Goal: Information Seeking & Learning: Learn about a topic

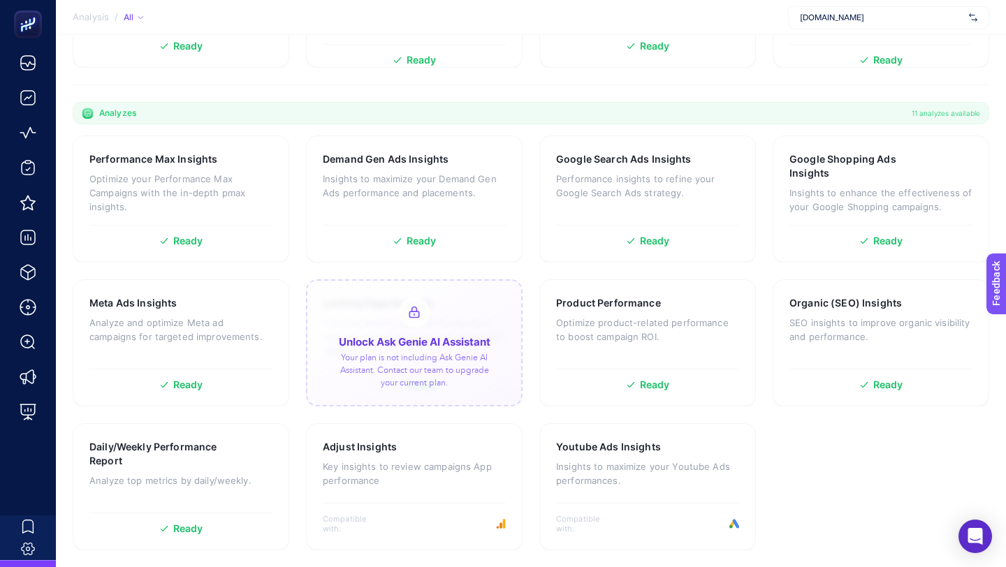
click at [831, 5] on section "Analysis / All mediamarkt.com.tr" at bounding box center [531, 17] width 950 height 35
click at [828, 12] on span "mediamarkt.com.tr" at bounding box center [881, 17] width 163 height 11
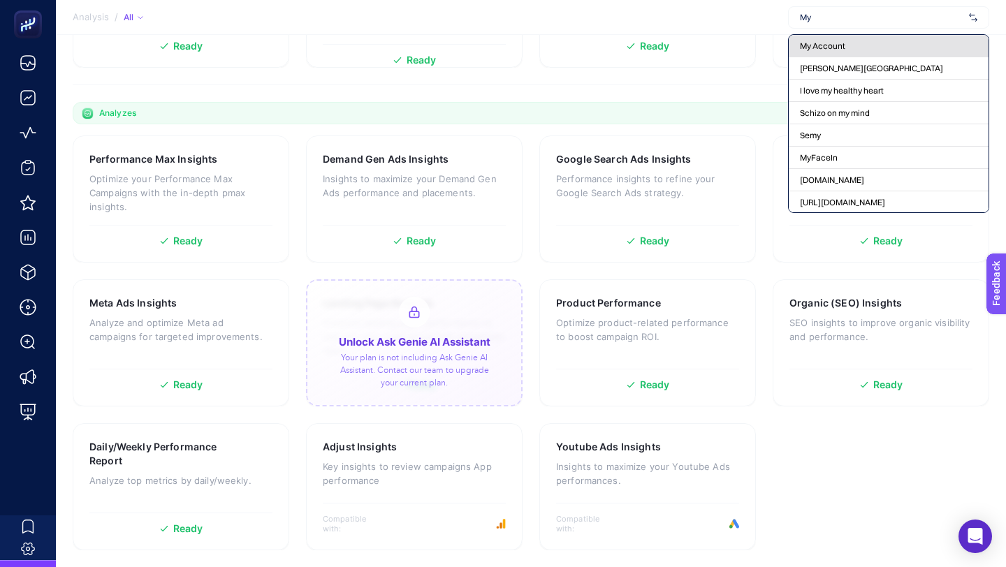
type input "My"
click at [820, 47] on span "My Account" at bounding box center [822, 46] width 45 height 11
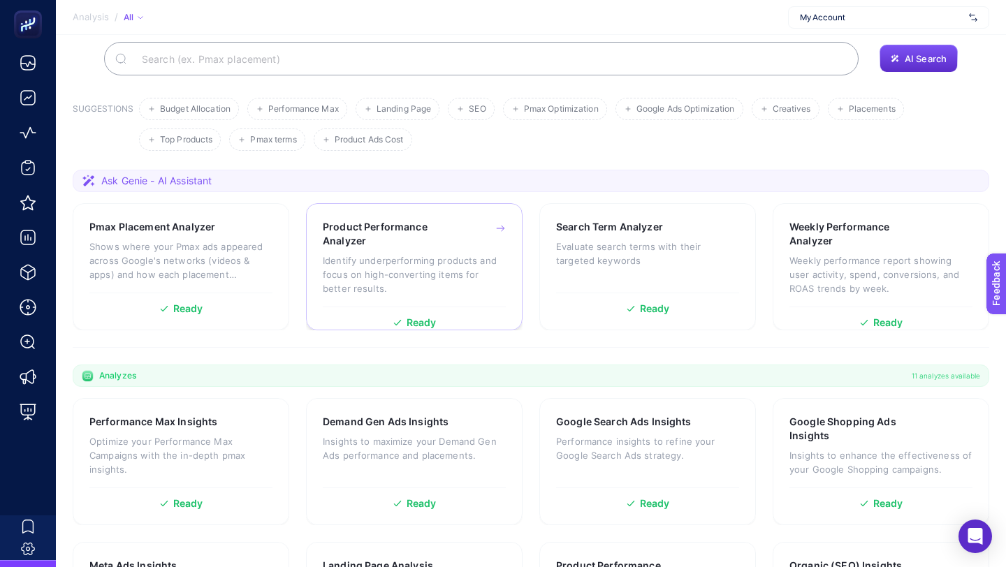
scroll to position [363, 0]
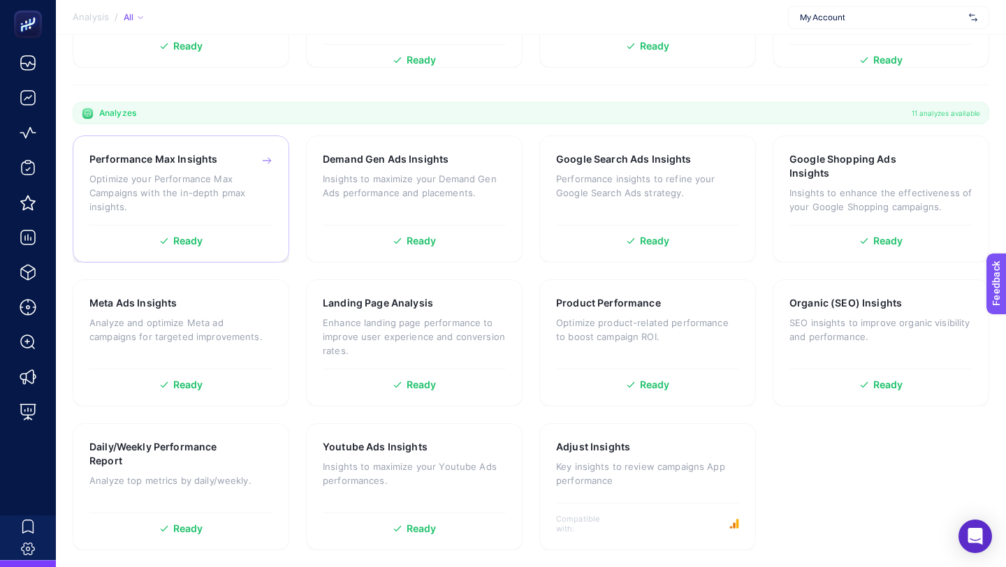
click at [229, 198] on p "Optimize your Performance Max Campaigns with the in-depth pmax insights." at bounding box center [180, 193] width 183 height 42
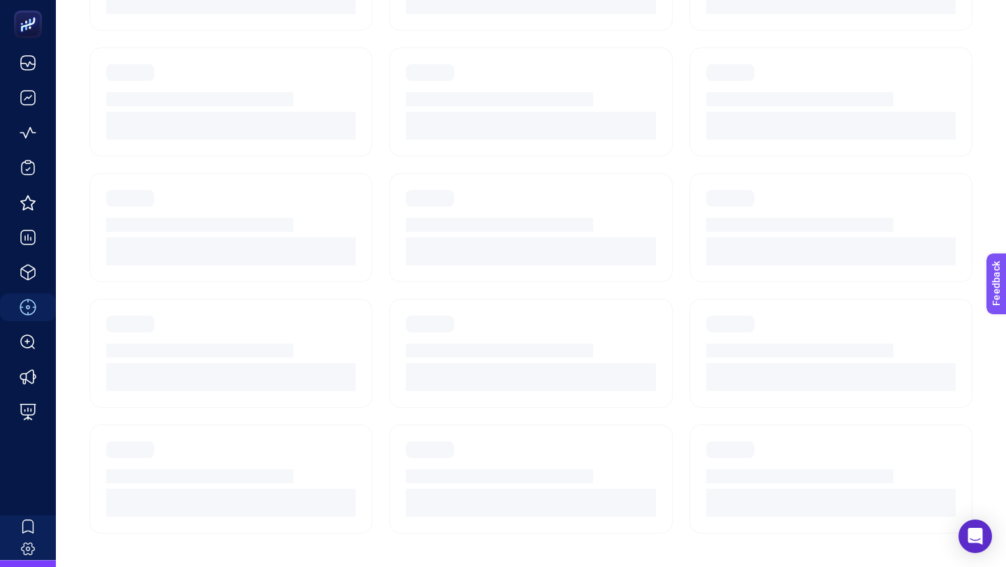
scroll to position [118, 0]
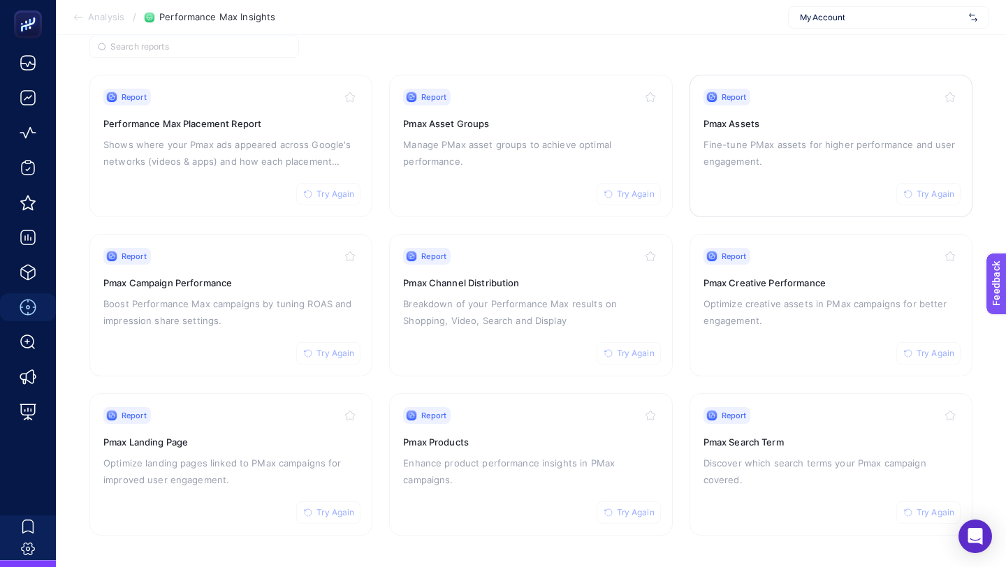
click at [920, 196] on span "Try Again" at bounding box center [935, 194] width 38 height 11
click at [918, 350] on span "Try Again" at bounding box center [935, 353] width 38 height 11
click at [628, 348] on span "Try Again" at bounding box center [636, 353] width 38 height 11
click at [332, 192] on span "Try Again" at bounding box center [335, 194] width 38 height 11
click at [333, 352] on span "Try Again" at bounding box center [335, 353] width 38 height 11
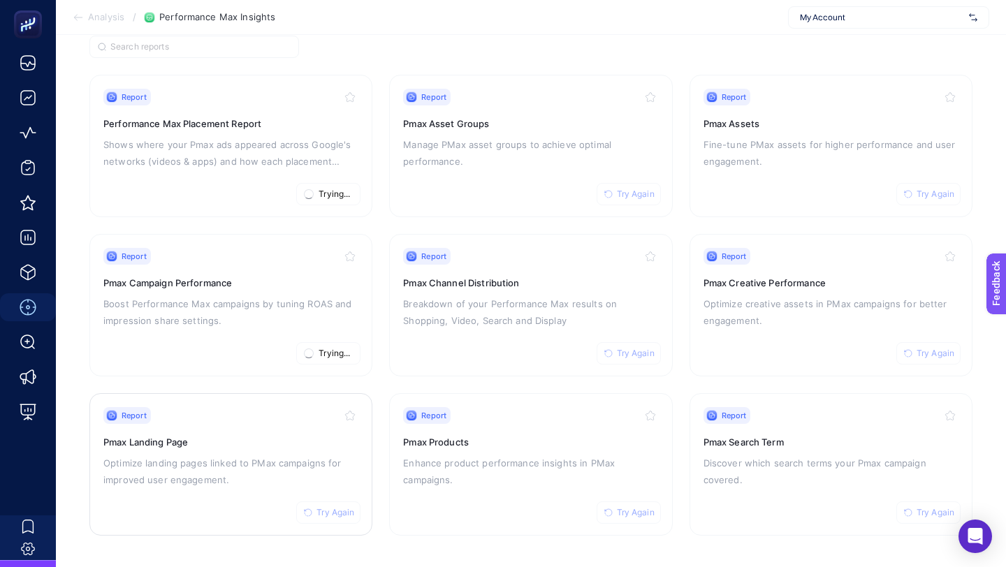
click at [338, 512] on span "Try Again" at bounding box center [335, 512] width 38 height 11
click at [635, 513] on span "Try Again" at bounding box center [636, 512] width 38 height 11
click at [637, 355] on span "Try Again" at bounding box center [636, 353] width 38 height 11
click at [640, 193] on span "Try Again" at bounding box center [636, 194] width 38 height 11
click at [939, 195] on span "Try Again" at bounding box center [935, 194] width 38 height 11
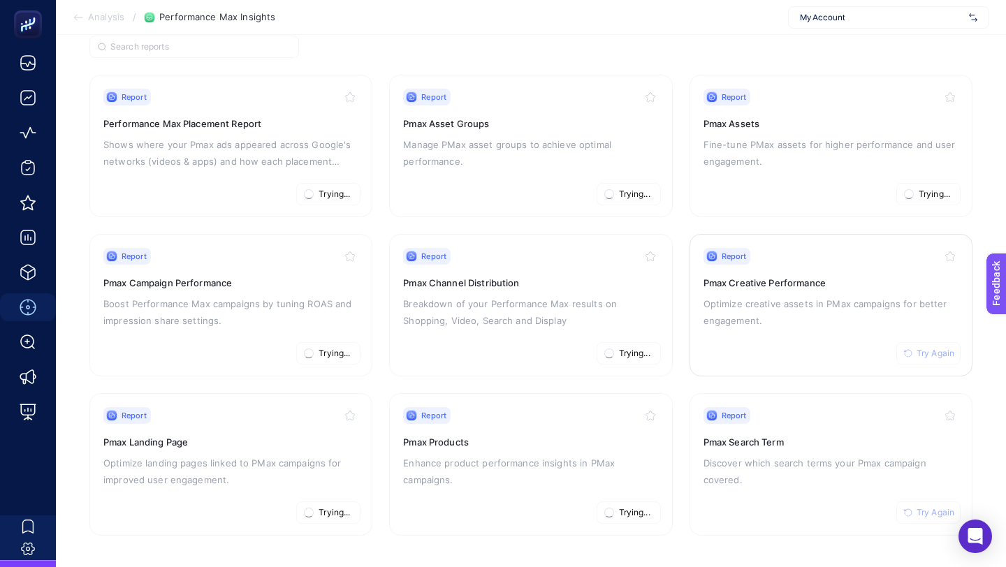
click at [926, 357] on button "Try Again" at bounding box center [928, 353] width 64 height 22
click at [919, 510] on span "Try Again" at bounding box center [935, 512] width 38 height 11
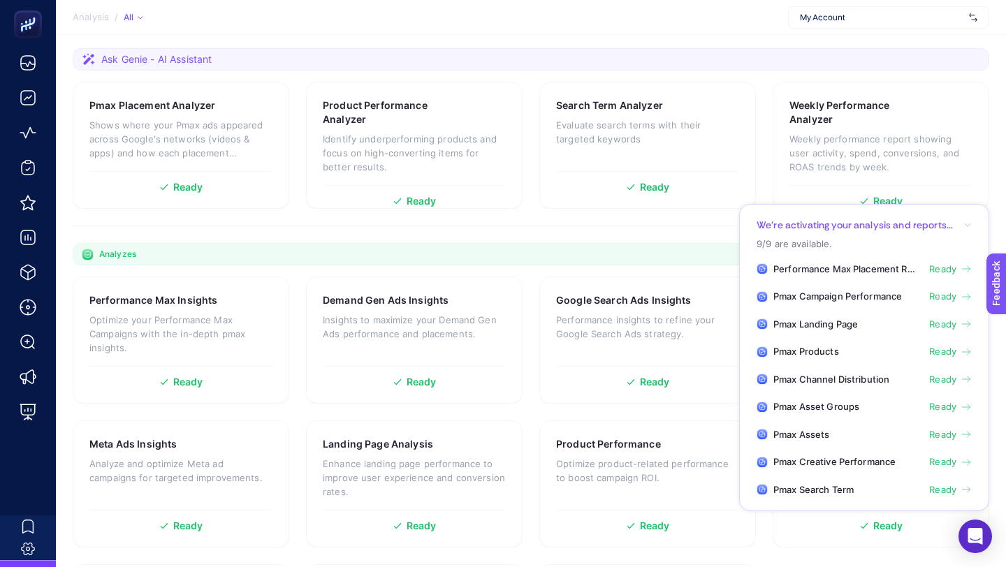
scroll to position [363, 0]
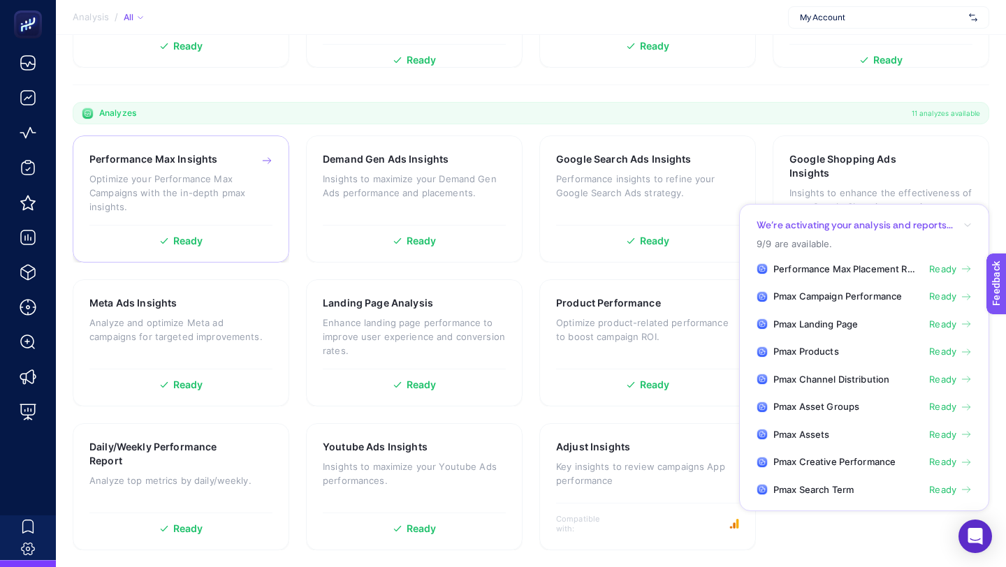
click at [228, 184] on p "Optimize your Performance Max Campaigns with the in-depth pmax insights." at bounding box center [180, 193] width 183 height 42
click at [400, 186] on p "Insights to maximize your Demand Gen Ads performance and placements." at bounding box center [414, 186] width 183 height 28
click at [589, 199] on p "Performance insights to refine your Google Search Ads strategy." at bounding box center [647, 186] width 183 height 28
click at [851, 168] on h3 "Google Shopping Ads Insights" at bounding box center [858, 166] width 139 height 28
click at [207, 365] on div "Meta Ads Insights Analyze and optimize Meta ad campaigns for targeted improveme…" at bounding box center [181, 342] width 216 height 127
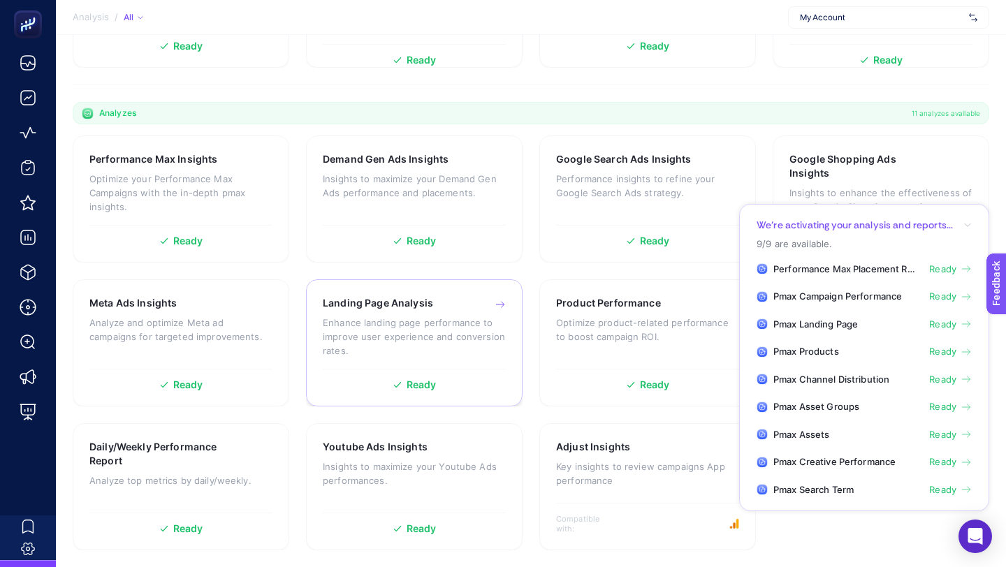
click at [397, 337] on p "Enhance landing page performance to improve user experience and conversion rate…" at bounding box center [414, 337] width 183 height 42
click at [596, 321] on p "Optimize product-related performance to boost campaign ROI." at bounding box center [647, 330] width 183 height 28
click at [965, 226] on icon "button" at bounding box center [967, 225] width 8 height 8
click at [972, 223] on section "We’re activating your analysis and reports... 9/9 are available. Performance Ma…" at bounding box center [864, 358] width 250 height 308
click at [624, 455] on div "Adjust Insights Key insights to review campaigns App performance" at bounding box center [647, 470] width 183 height 61
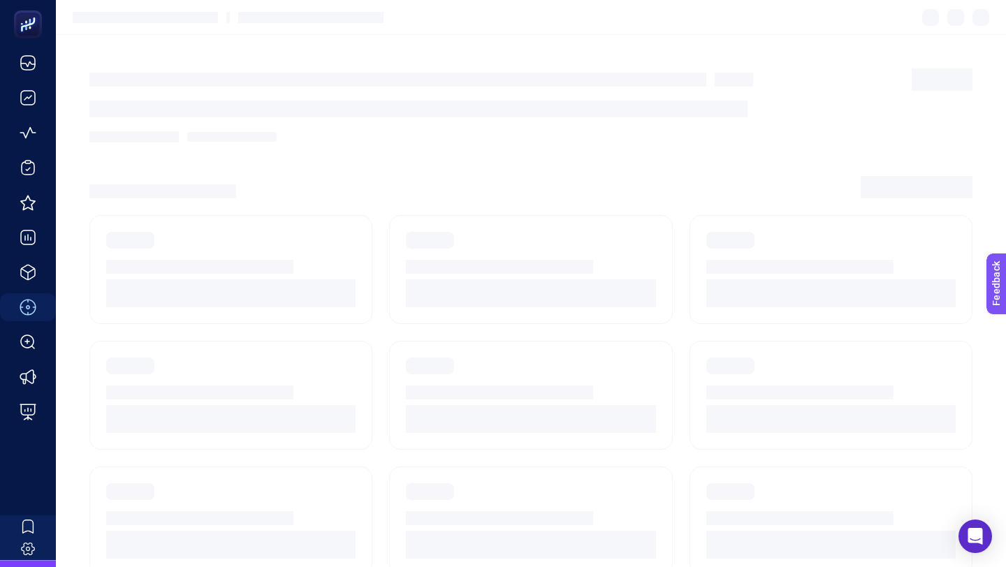
click at [351, 194] on section at bounding box center [530, 187] width 883 height 22
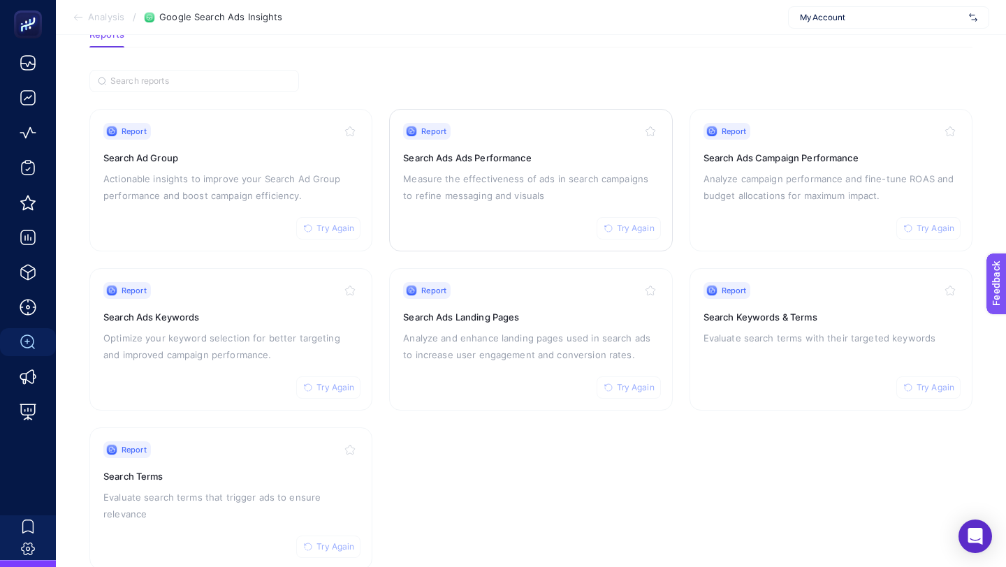
scroll to position [118, 0]
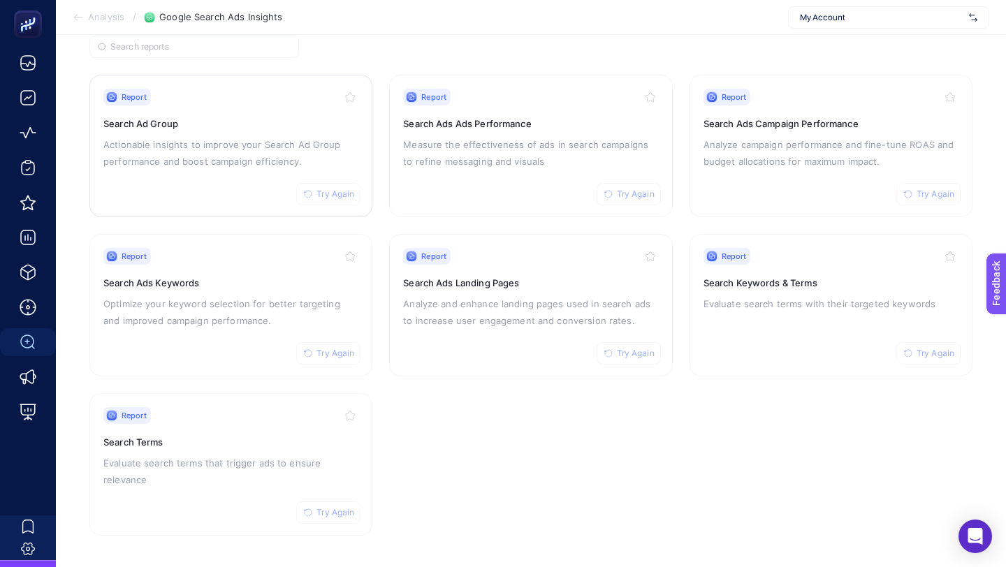
click at [339, 193] on span "Try Again" at bounding box center [335, 194] width 38 height 11
click at [335, 348] on span "Try Again" at bounding box center [335, 353] width 38 height 11
click at [325, 507] on span "Try Again" at bounding box center [335, 512] width 38 height 11
click at [642, 348] on span "Try Again" at bounding box center [636, 353] width 38 height 11
click at [640, 192] on span "Try Again" at bounding box center [636, 194] width 38 height 11
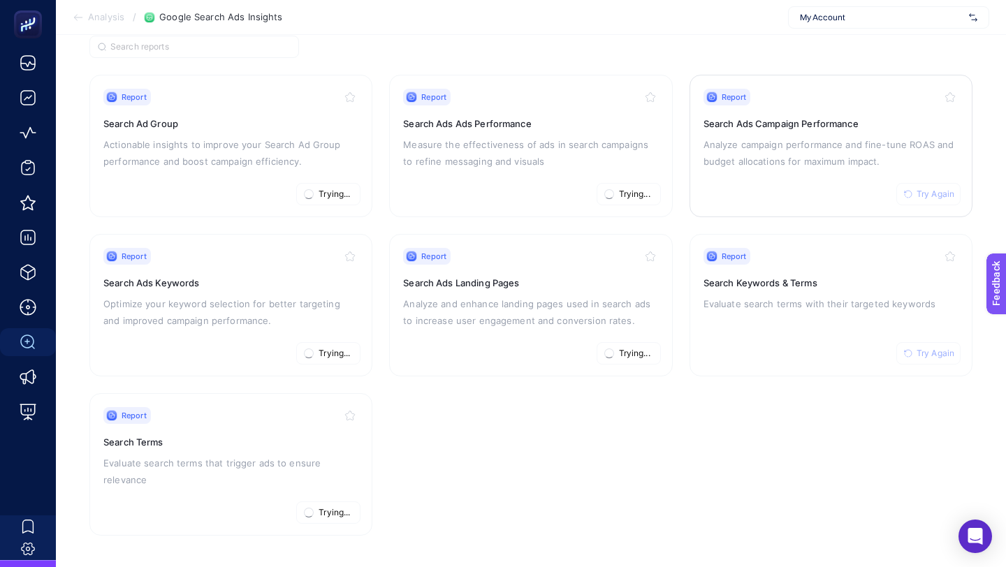
click at [924, 190] on span "Try Again" at bounding box center [935, 194] width 38 height 11
click at [918, 356] on span "Try Again" at bounding box center [935, 353] width 38 height 11
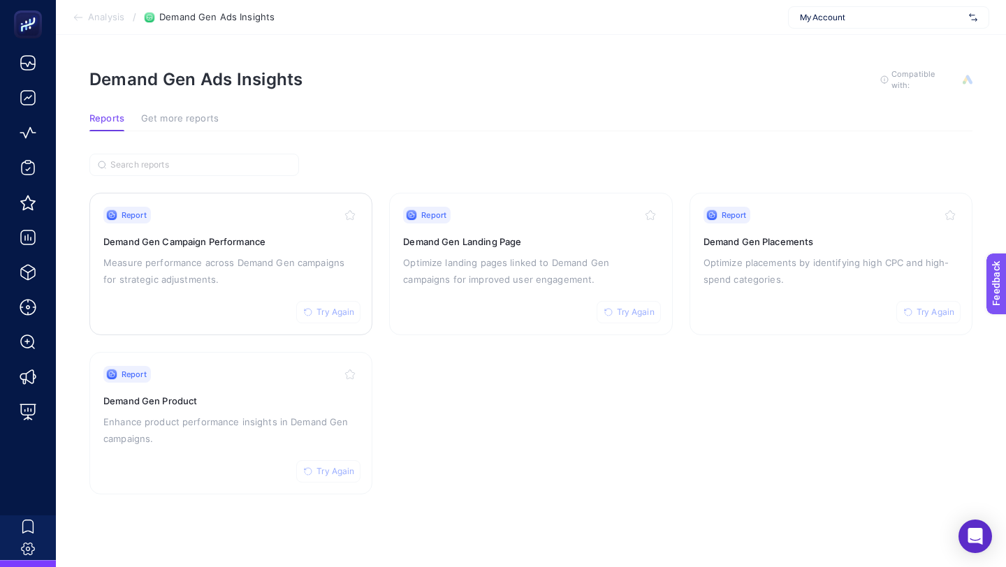
click at [325, 307] on span "Try Again" at bounding box center [335, 312] width 38 height 11
click at [316, 469] on button "Try Again" at bounding box center [328, 471] width 64 height 22
click at [641, 310] on span "Try Again" at bounding box center [636, 312] width 38 height 11
click at [928, 316] on button "Try Again" at bounding box center [928, 312] width 64 height 22
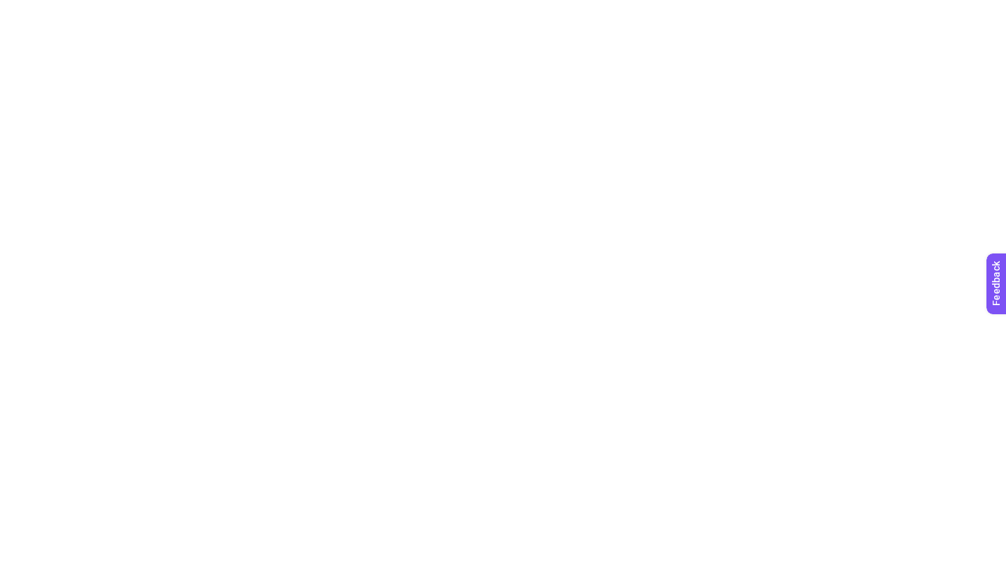
click at [805, 6] on html at bounding box center [503, 3] width 1006 height 6
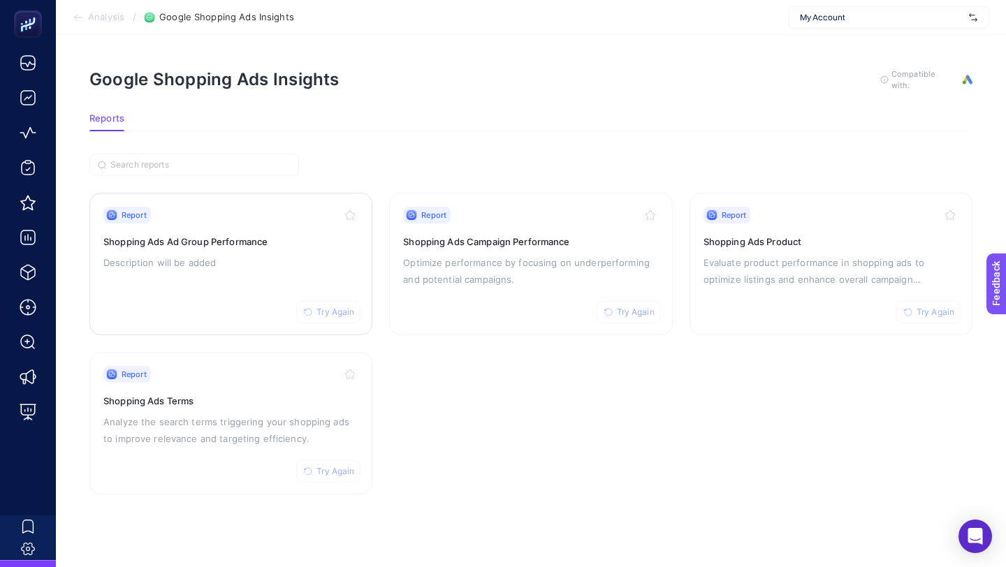
click at [332, 311] on span "Try Again" at bounding box center [335, 312] width 38 height 11
click at [636, 312] on span "Try Again" at bounding box center [636, 312] width 38 height 11
click at [932, 307] on span "Try Again" at bounding box center [935, 312] width 38 height 11
click at [328, 462] on button "Try Again" at bounding box center [328, 471] width 64 height 22
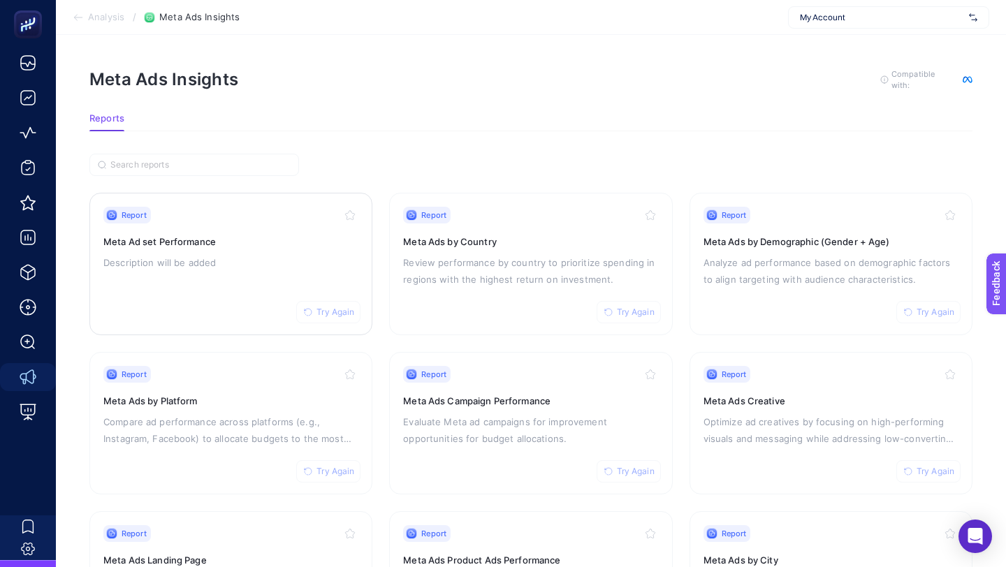
scroll to position [261, 0]
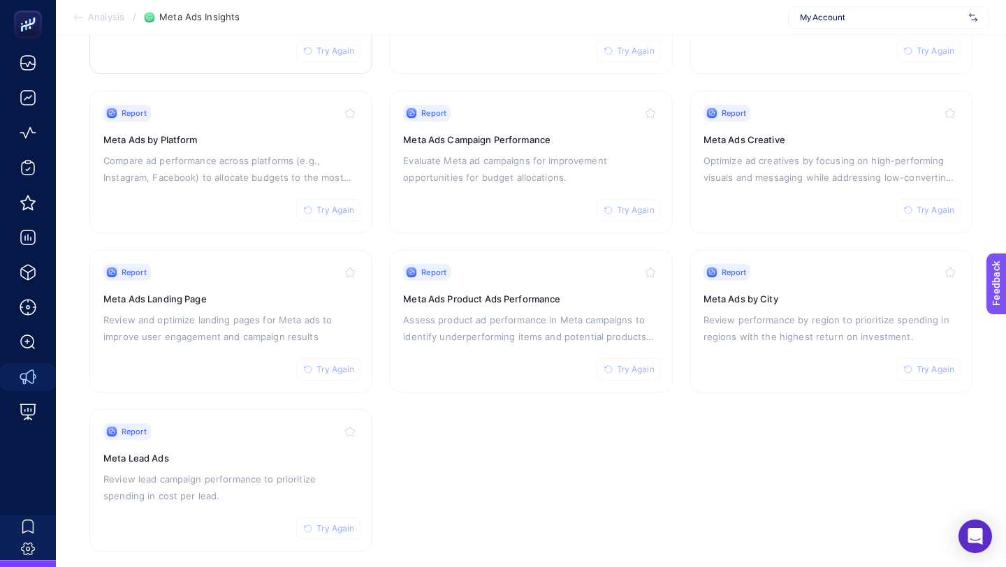
click at [339, 45] on span "Try Again" at bounding box center [335, 50] width 38 height 11
click at [334, 209] on span "Try Again" at bounding box center [335, 210] width 38 height 11
click at [328, 372] on span "Try Again" at bounding box center [335, 369] width 38 height 11
click at [332, 525] on span "Try Again" at bounding box center [335, 528] width 38 height 11
click at [631, 364] on span "Try Again" at bounding box center [636, 369] width 38 height 11
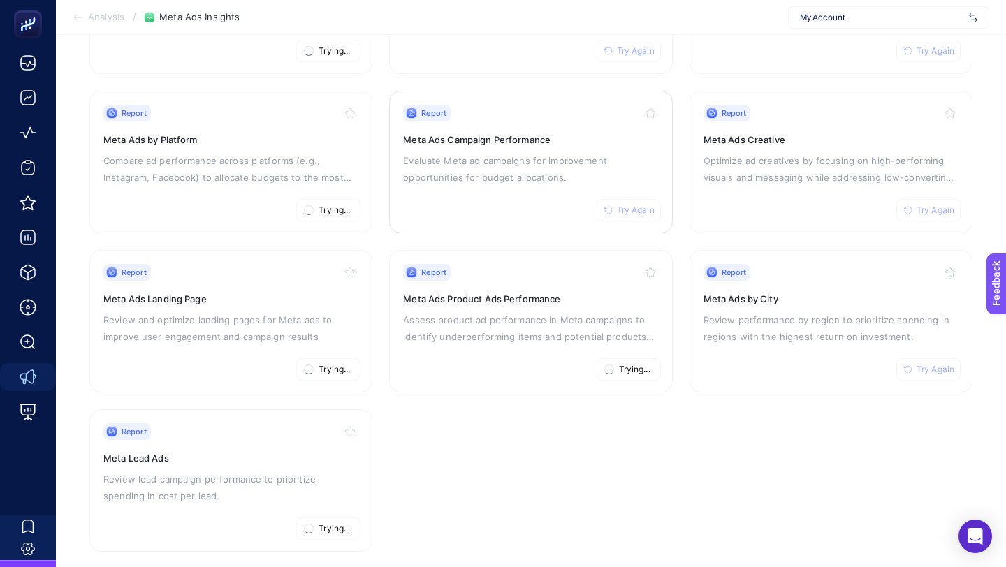
click at [632, 213] on span "Try Again" at bounding box center [636, 210] width 38 height 11
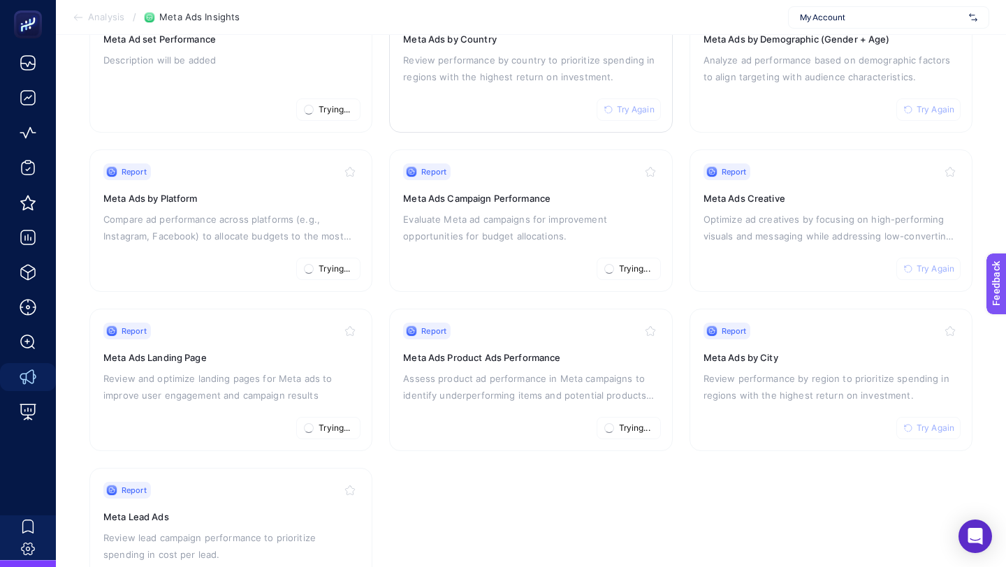
click at [633, 93] on div "Report Try Again Meta Ads by Country Review performance by country to prioritiz…" at bounding box center [530, 61] width 255 height 115
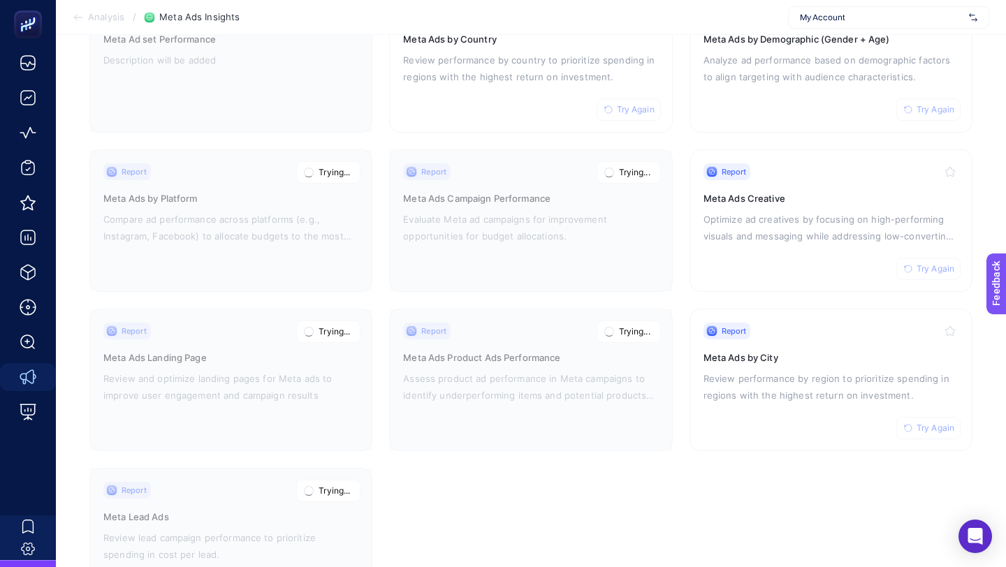
scroll to position [103, 0]
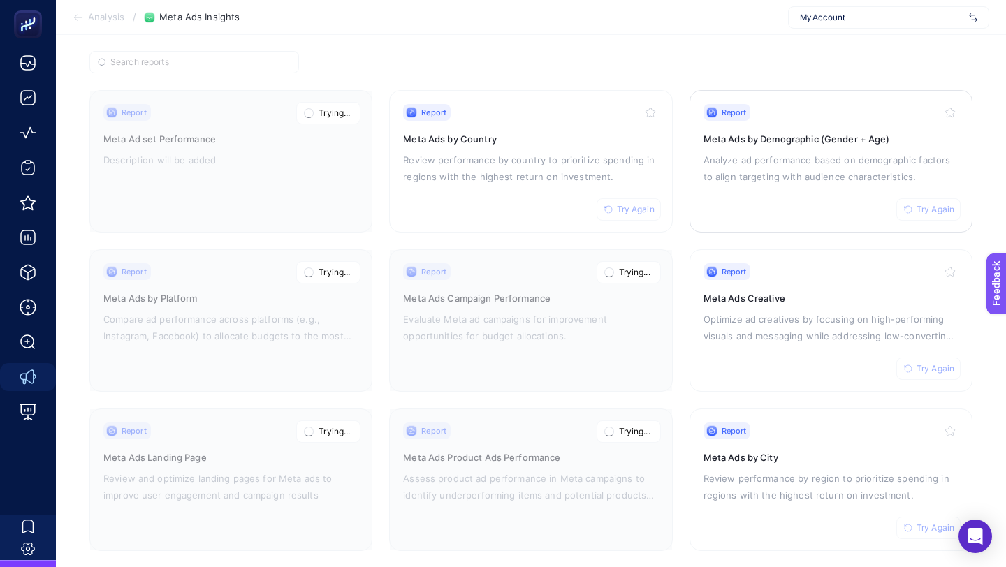
click at [937, 207] on span "Try Again" at bounding box center [935, 209] width 38 height 11
click at [637, 212] on span "Try Again" at bounding box center [636, 209] width 38 height 11
click at [932, 368] on span "Try Again" at bounding box center [935, 368] width 38 height 11
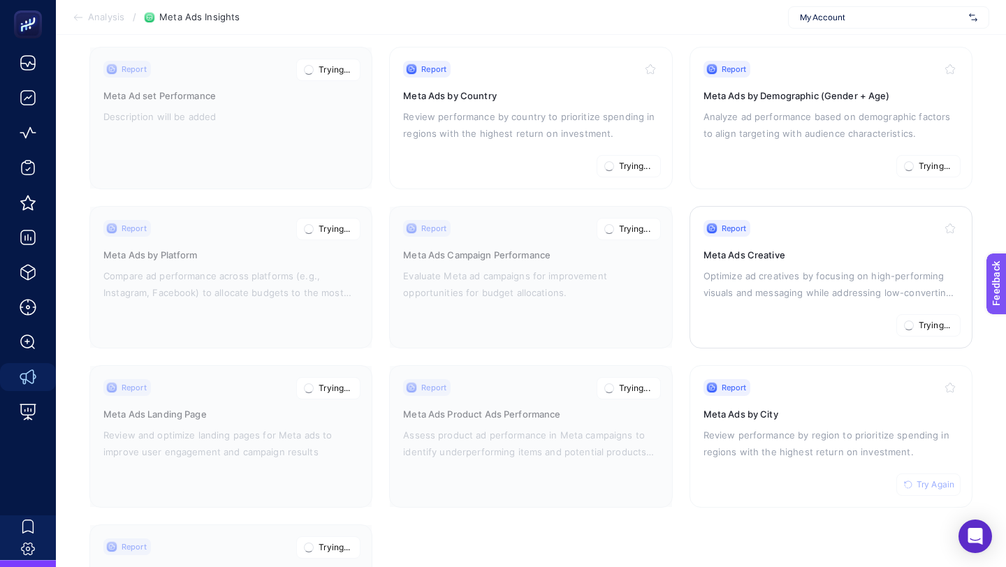
scroll to position [192, 0]
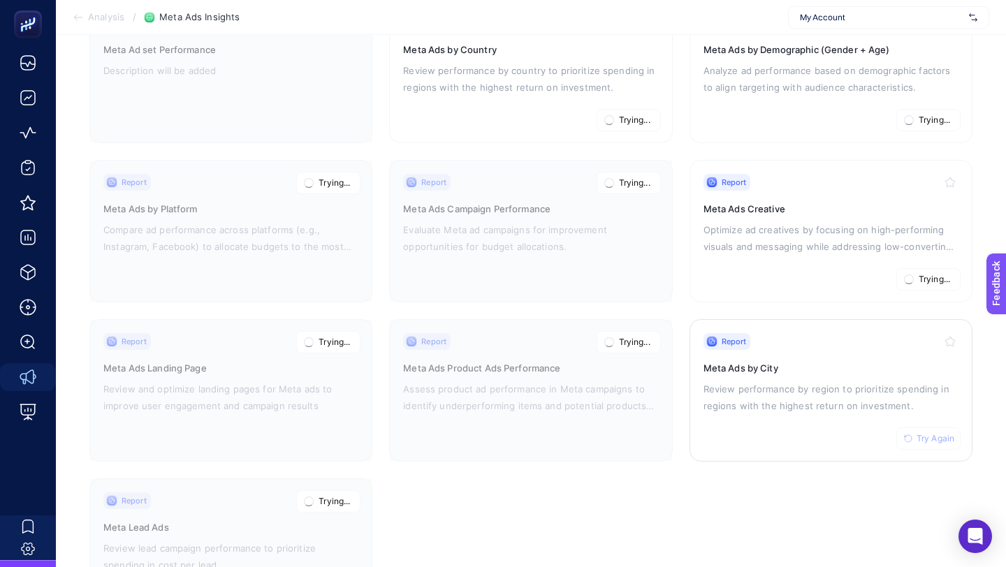
click at [926, 434] on span "Try Again" at bounding box center [935, 438] width 38 height 11
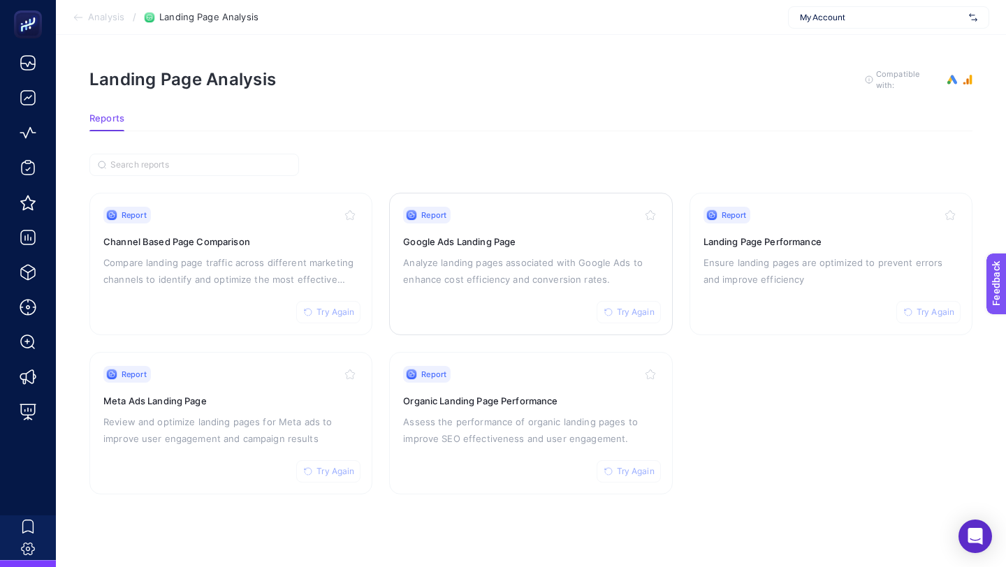
click at [628, 311] on span "Try Again" at bounding box center [636, 312] width 38 height 11
click at [332, 310] on span "Try Again" at bounding box center [335, 312] width 38 height 11
click at [332, 475] on button "Try Again" at bounding box center [328, 471] width 64 height 22
click at [628, 476] on button "Try Again" at bounding box center [628, 471] width 64 height 22
click at [932, 315] on span "Try Again" at bounding box center [935, 312] width 38 height 11
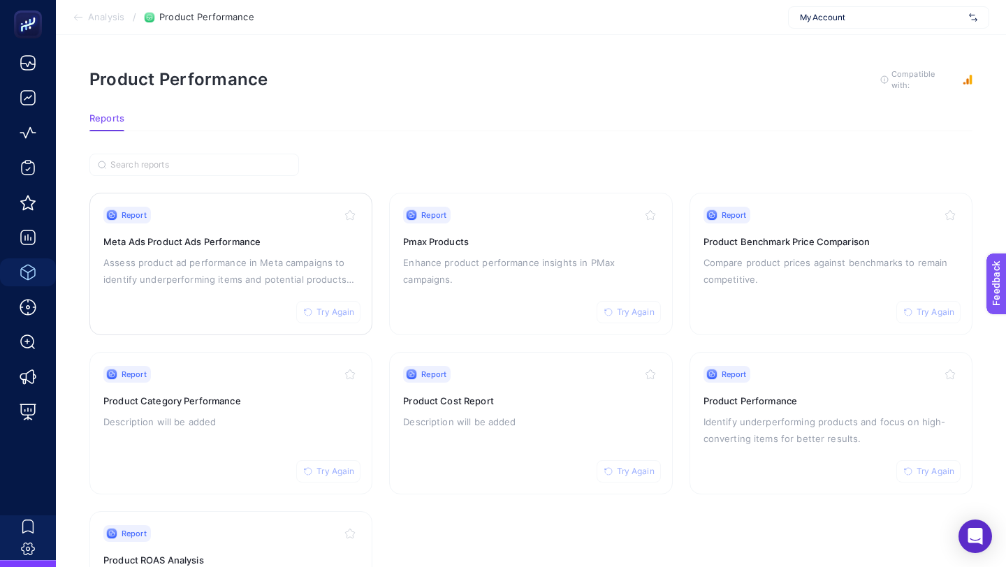
click at [329, 314] on span "Try Again" at bounding box center [335, 312] width 38 height 11
click at [636, 312] on span "Try Again" at bounding box center [636, 312] width 38 height 11
click at [922, 313] on span "Try Again" at bounding box center [935, 312] width 38 height 11
click at [929, 473] on span "Try Again" at bounding box center [935, 471] width 38 height 11
click at [605, 468] on icon "button" at bounding box center [608, 471] width 7 height 7
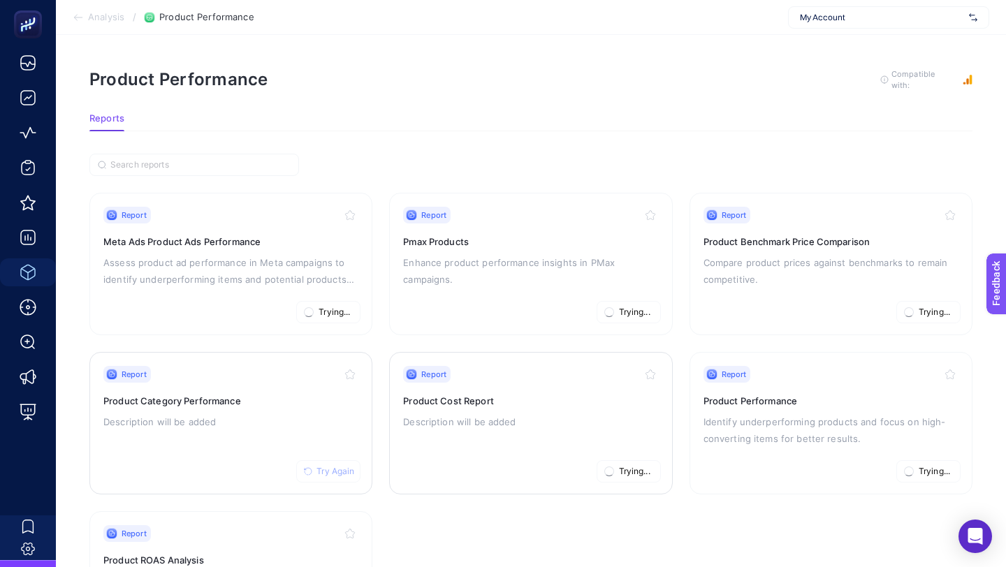
click at [325, 466] on span "Try Again" at bounding box center [335, 471] width 38 height 11
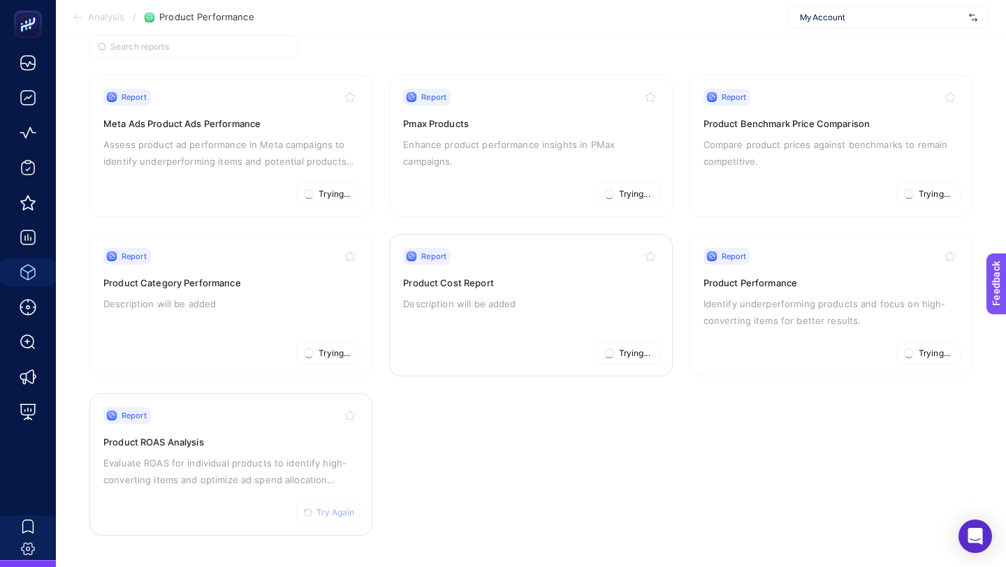
click at [340, 510] on span "Try Again" at bounding box center [335, 512] width 38 height 11
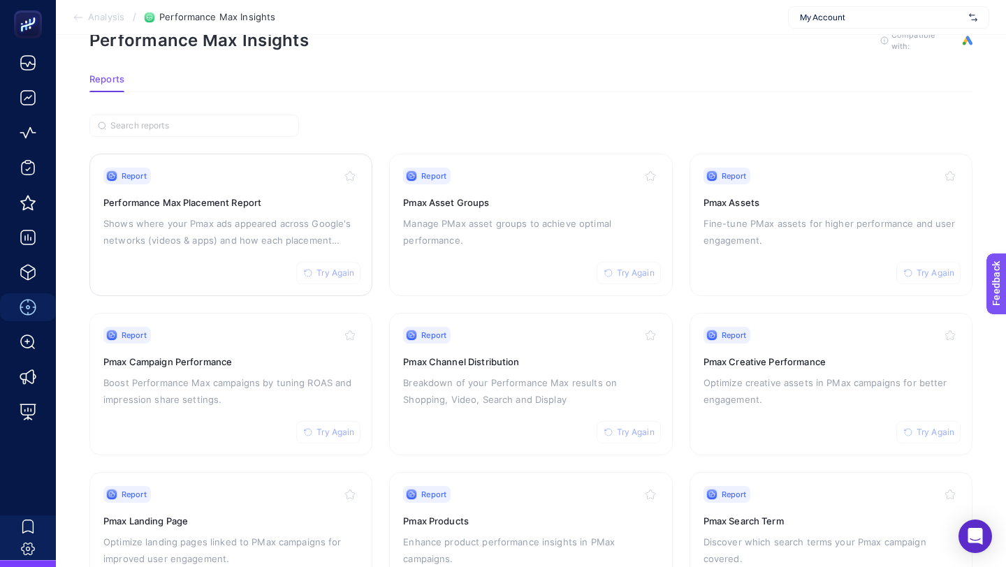
scroll to position [118, 0]
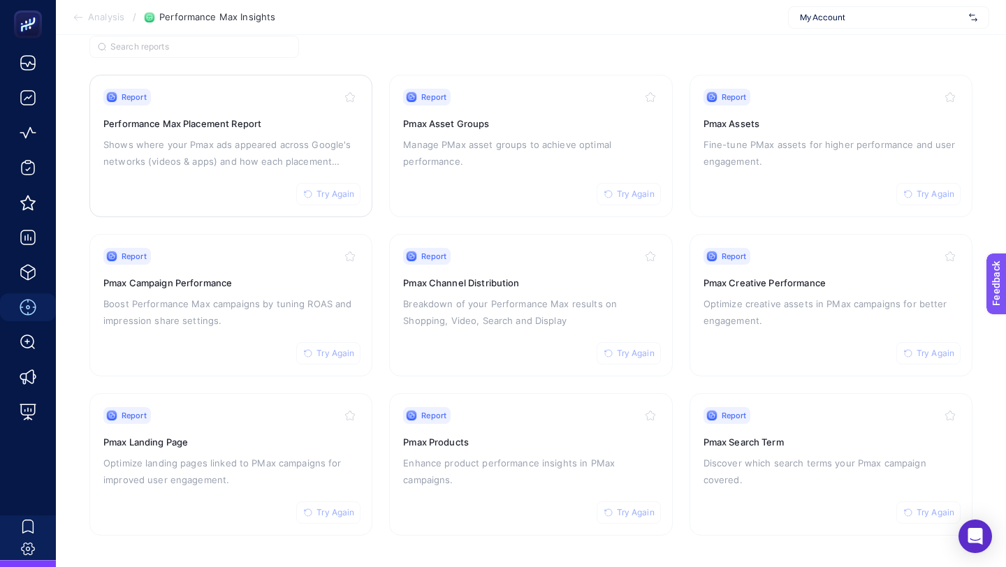
click at [330, 195] on span "Try Again" at bounding box center [335, 194] width 38 height 11
click at [350, 351] on span "Try Again" at bounding box center [335, 353] width 38 height 11
click at [344, 511] on span "Try Again" at bounding box center [335, 512] width 38 height 11
click at [633, 513] on span "Try Again" at bounding box center [636, 512] width 38 height 11
click at [632, 351] on span "Try Again" at bounding box center [636, 353] width 38 height 11
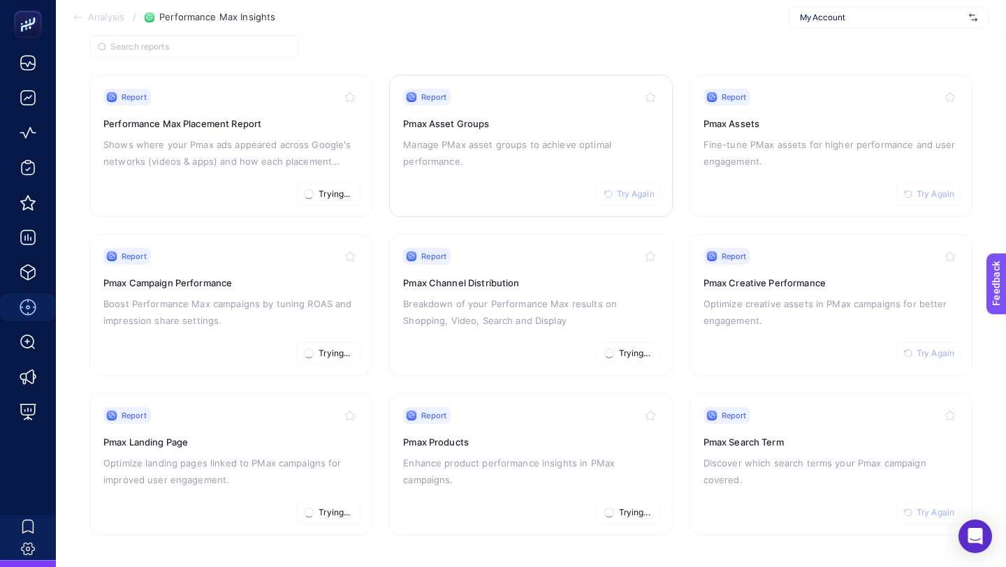
click at [645, 196] on span "Try Again" at bounding box center [636, 194] width 38 height 11
click at [936, 189] on span "Try Again" at bounding box center [935, 194] width 38 height 11
click at [923, 344] on button "Try Again" at bounding box center [928, 353] width 64 height 22
click at [911, 508] on icon "button" at bounding box center [908, 512] width 8 height 8
